Goal: Transaction & Acquisition: Purchase product/service

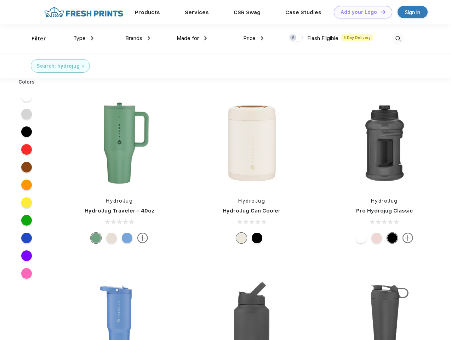
click at [360, 12] on link "Add your Logo Design Tool" at bounding box center [363, 12] width 58 height 12
click at [0, 0] on div "Design Tool" at bounding box center [0, 0] width 0 height 0
click at [380, 12] on link "Add your Logo Design Tool" at bounding box center [363, 12] width 58 height 12
click at [34, 39] on div "Filter" at bounding box center [39, 39] width 15 height 8
click at [84, 38] on span "Type" at bounding box center [79, 38] width 12 height 6
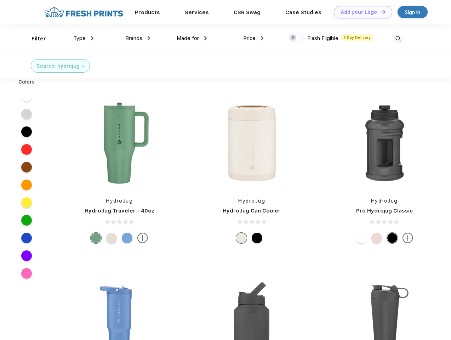
click at [138, 38] on span "Brands" at bounding box center [133, 38] width 17 height 6
click at [192, 38] on span "Made for" at bounding box center [188, 38] width 22 height 6
click at [254, 38] on span "Price" at bounding box center [249, 38] width 12 height 6
click at [296, 38] on div at bounding box center [296, 38] width 14 height 8
click at [294, 38] on input "checkbox" at bounding box center [291, 35] width 5 height 5
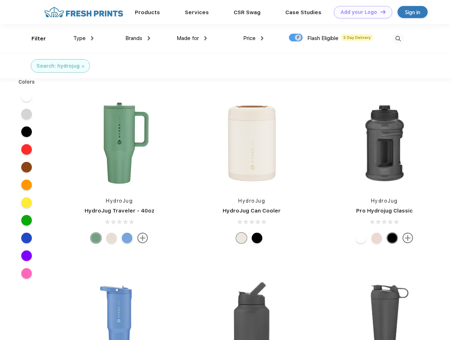
click at [398, 39] on img at bounding box center [398, 39] width 12 height 12
